Goal: Task Accomplishment & Management: Use online tool/utility

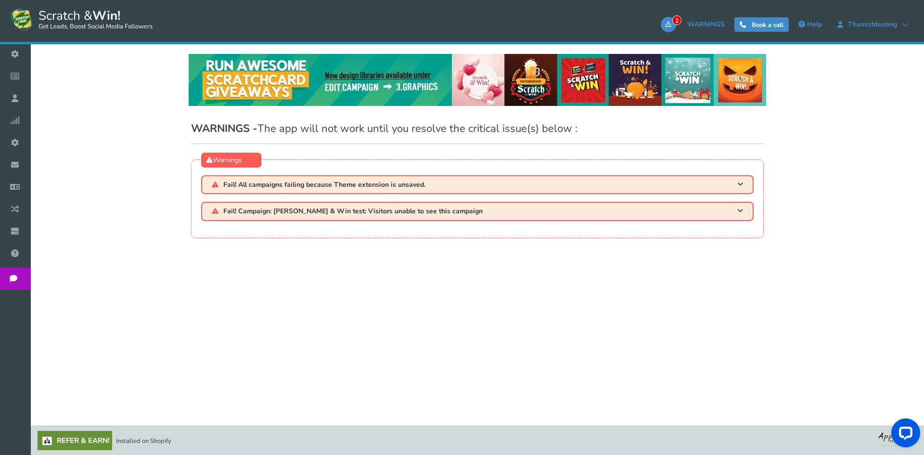
click at [0, 0] on span "Campaigns" at bounding box center [0, 0] width 0 height 0
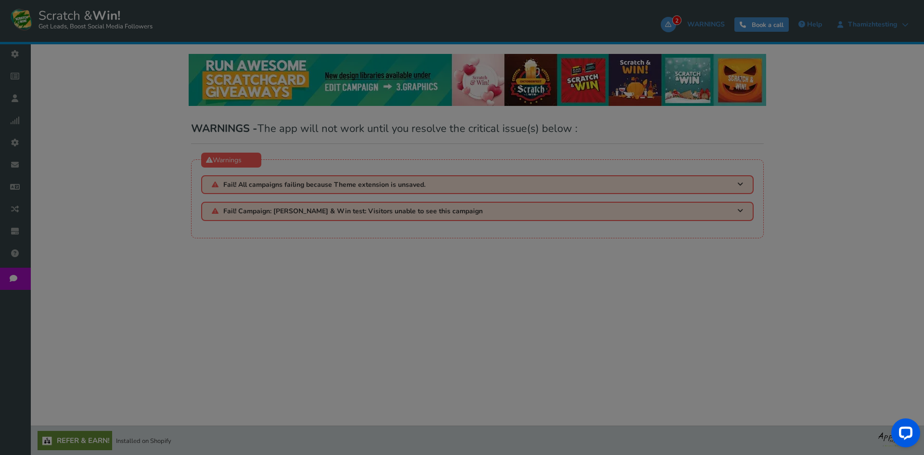
select select "14683"
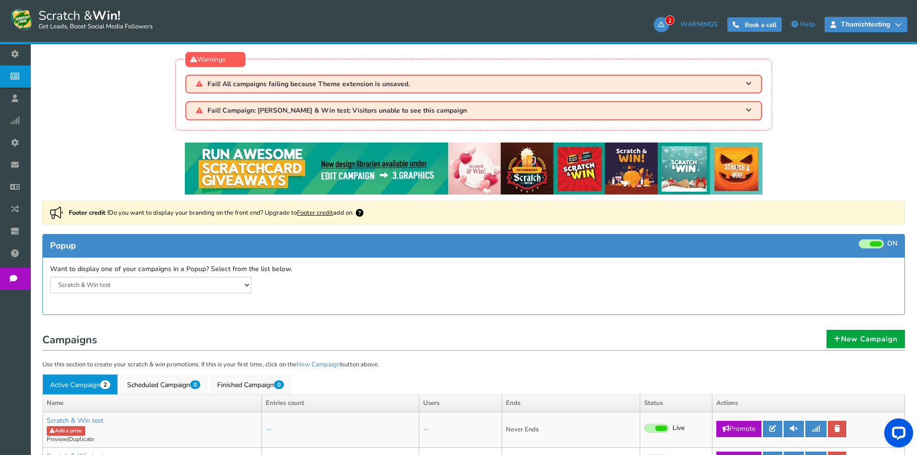
click at [878, 27] on span "thamizhtesting" at bounding box center [865, 25] width 59 height 8
click at [899, 25] on icon at bounding box center [898, 24] width 7 height 7
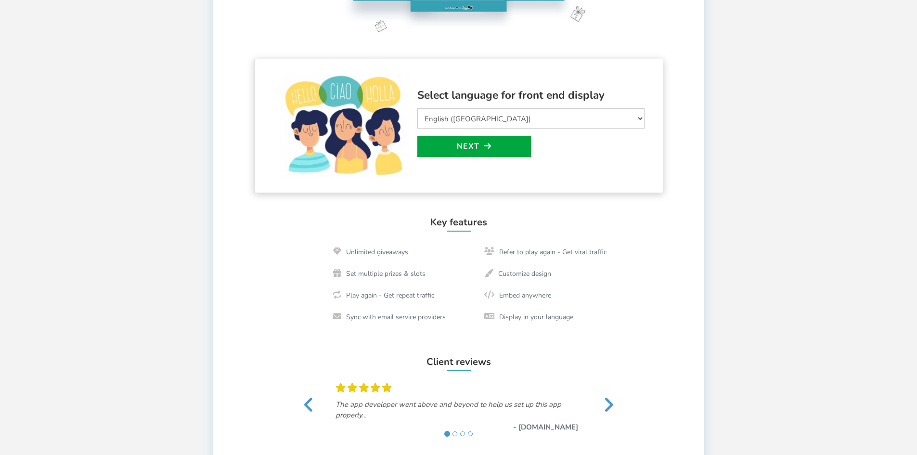
scroll to position [96, 0]
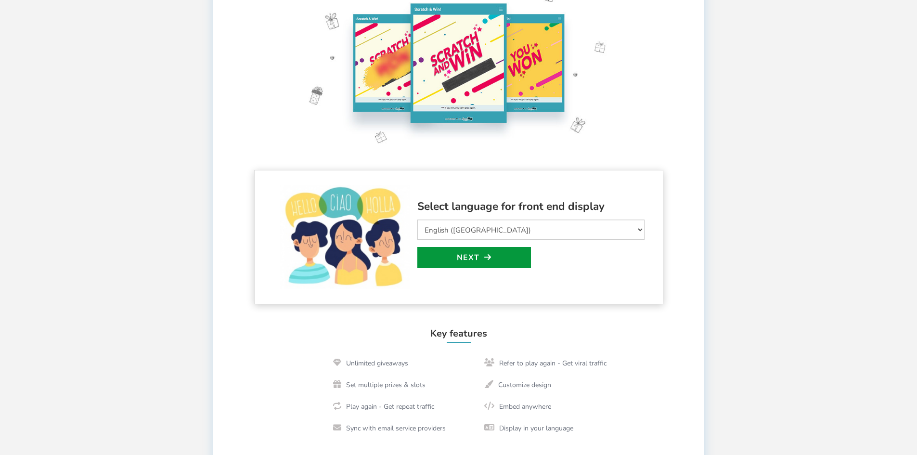
click at [517, 250] on link "Next" at bounding box center [474, 257] width 114 height 21
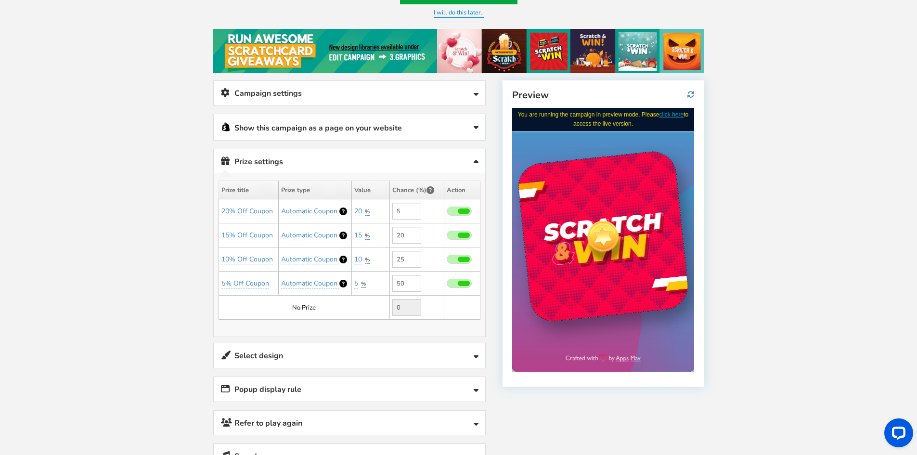
scroll to position [94, 0]
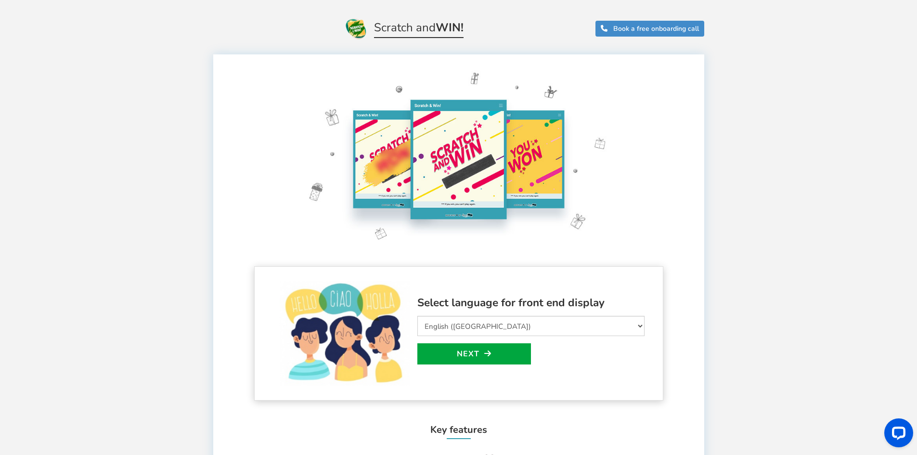
click at [659, 340] on div "Select language for front end display Select Language Afrikaans Arabic Azerbaij…" at bounding box center [458, 333] width 409 height 134
click at [652, 364] on div "Select language for front end display Select Language Afrikaans Arabic Azerbaij…" at bounding box center [458, 333] width 409 height 134
click at [592, 308] on h3 "Select language for front end display" at bounding box center [530, 303] width 227 height 12
